Goal: Task Accomplishment & Management: Use online tool/utility

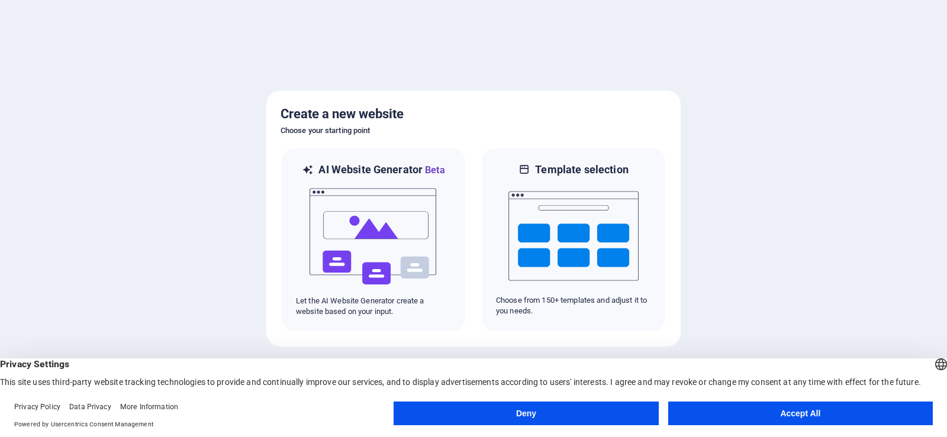
click at [837, 421] on button "Accept All" at bounding box center [800, 414] width 265 height 24
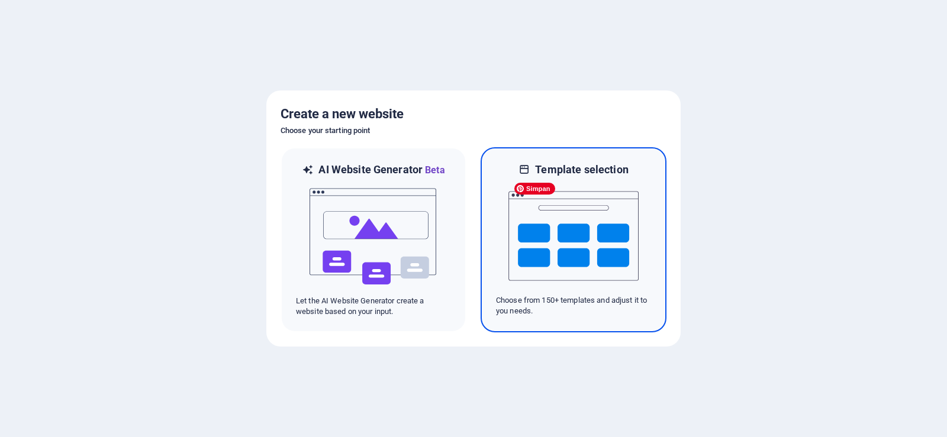
click at [533, 232] on img at bounding box center [573, 236] width 130 height 118
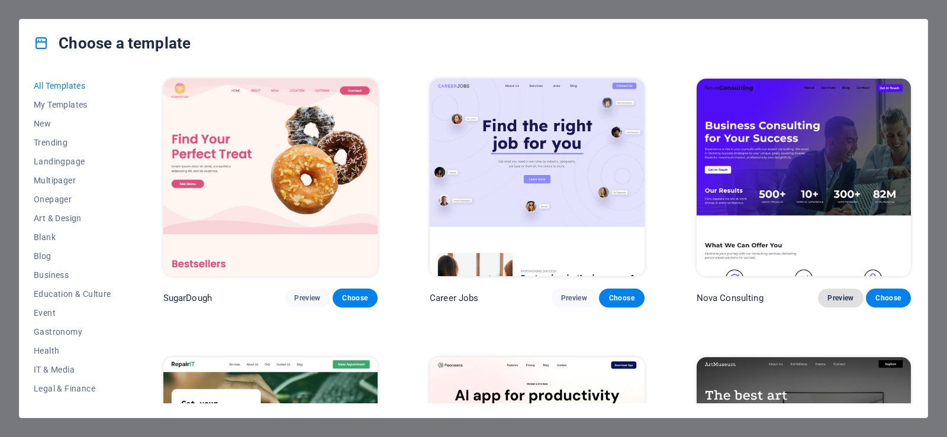
drag, startPoint x: 838, startPoint y: 296, endPoint x: 847, endPoint y: 296, distance: 8.9
click at [847, 296] on span "Preview" at bounding box center [840, 297] width 26 height 9
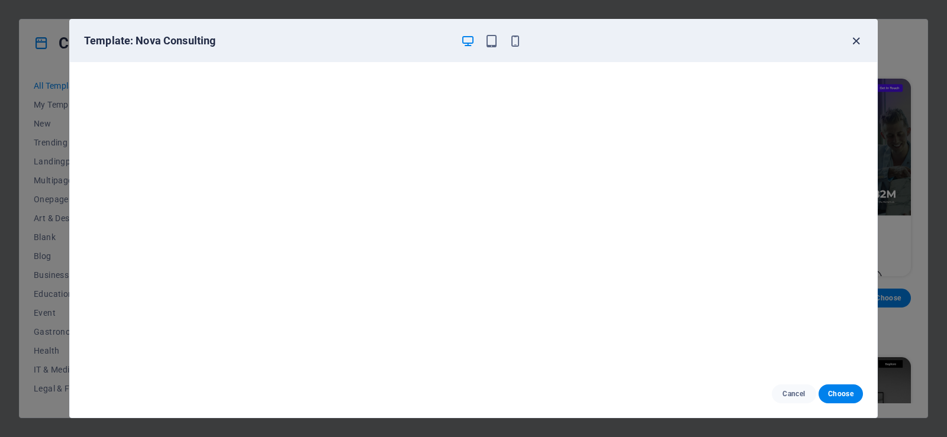
click at [851, 43] on icon "button" at bounding box center [856, 41] width 14 height 14
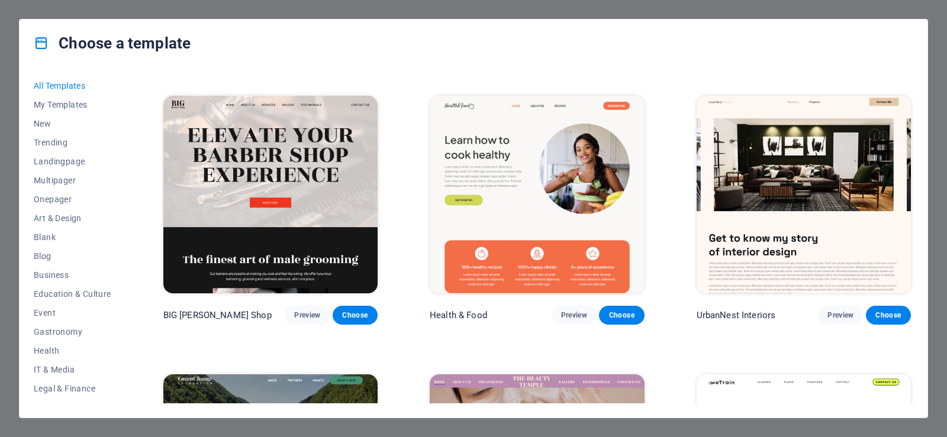
scroll to position [1479, 0]
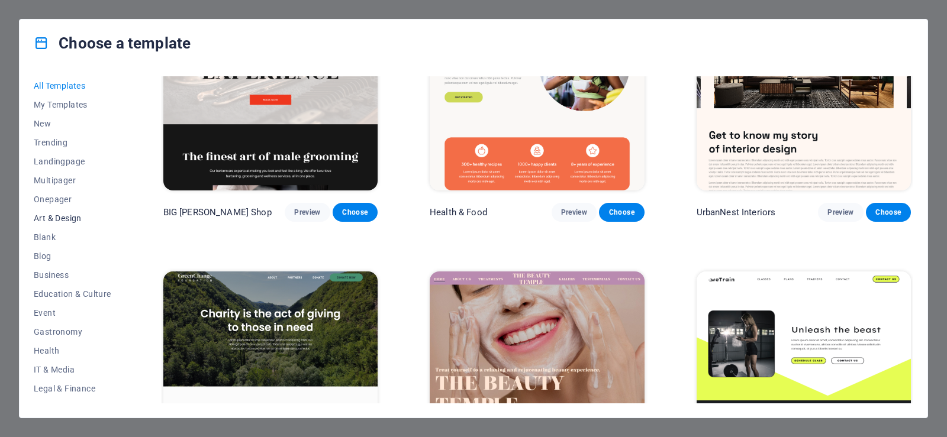
click at [65, 222] on span "Art & Design" at bounding box center [73, 218] width 78 height 9
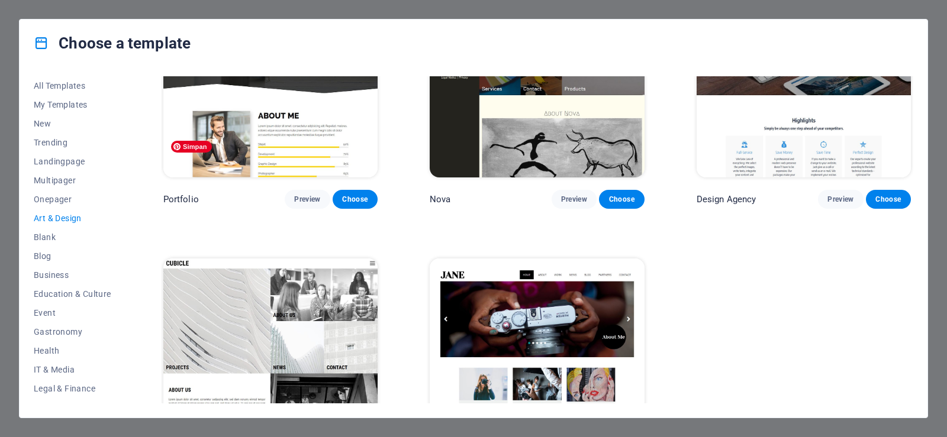
scroll to position [953, 0]
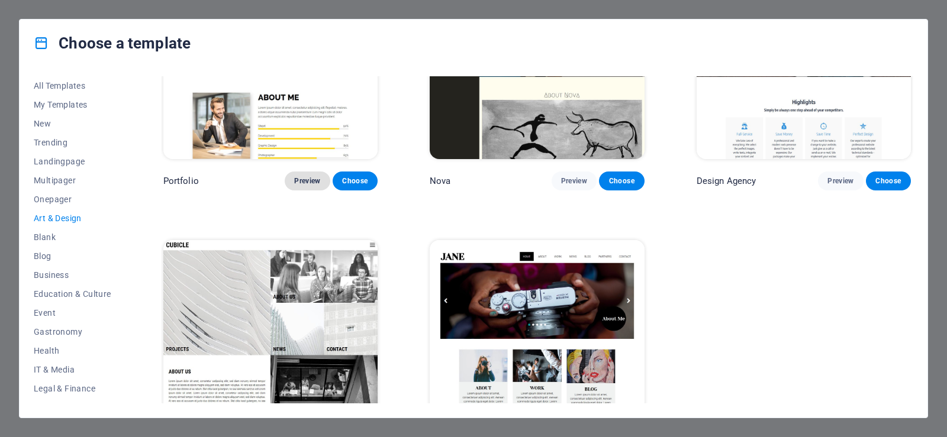
click at [315, 176] on span "Preview" at bounding box center [307, 180] width 26 height 9
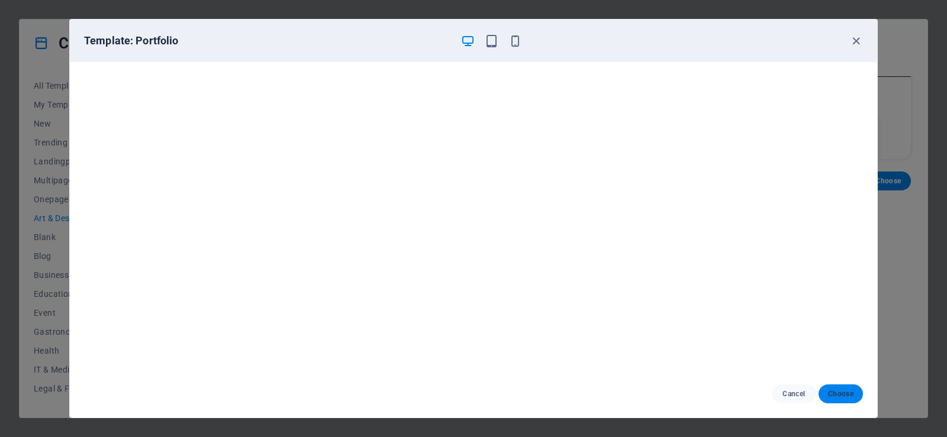
click at [833, 396] on span "Choose" at bounding box center [840, 393] width 25 height 9
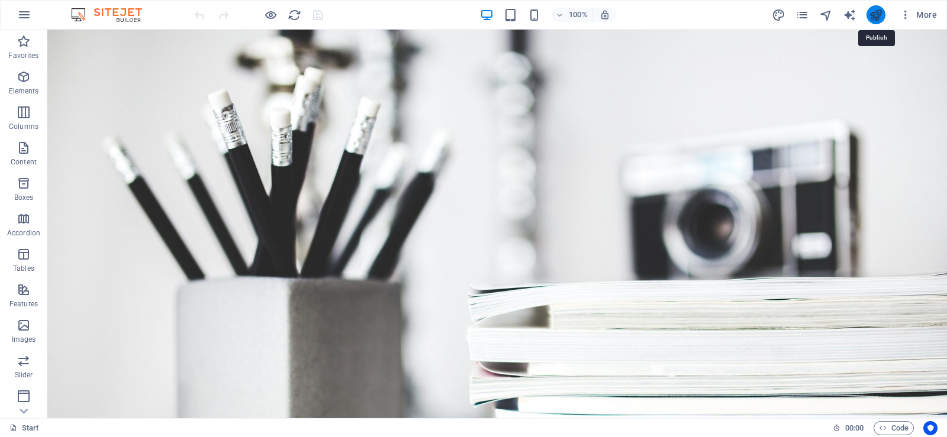
click at [876, 12] on icon "publish" at bounding box center [876, 15] width 14 height 14
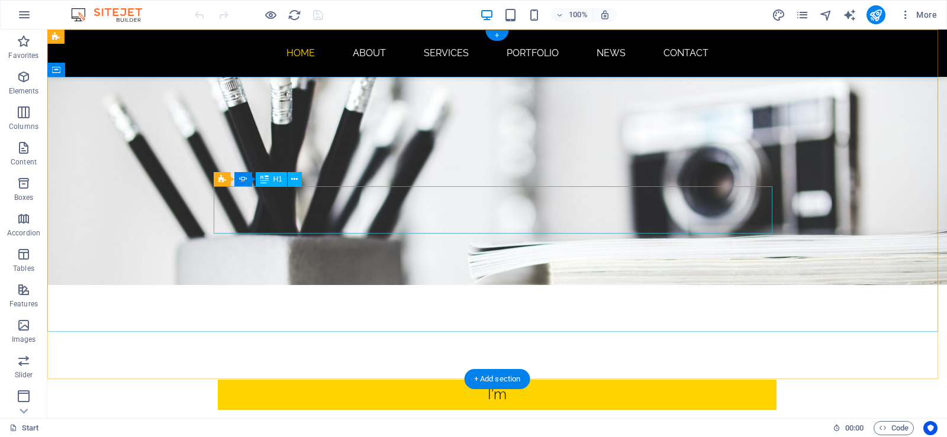
scroll to position [178, 0]
